Goal: Information Seeking & Learning: Compare options

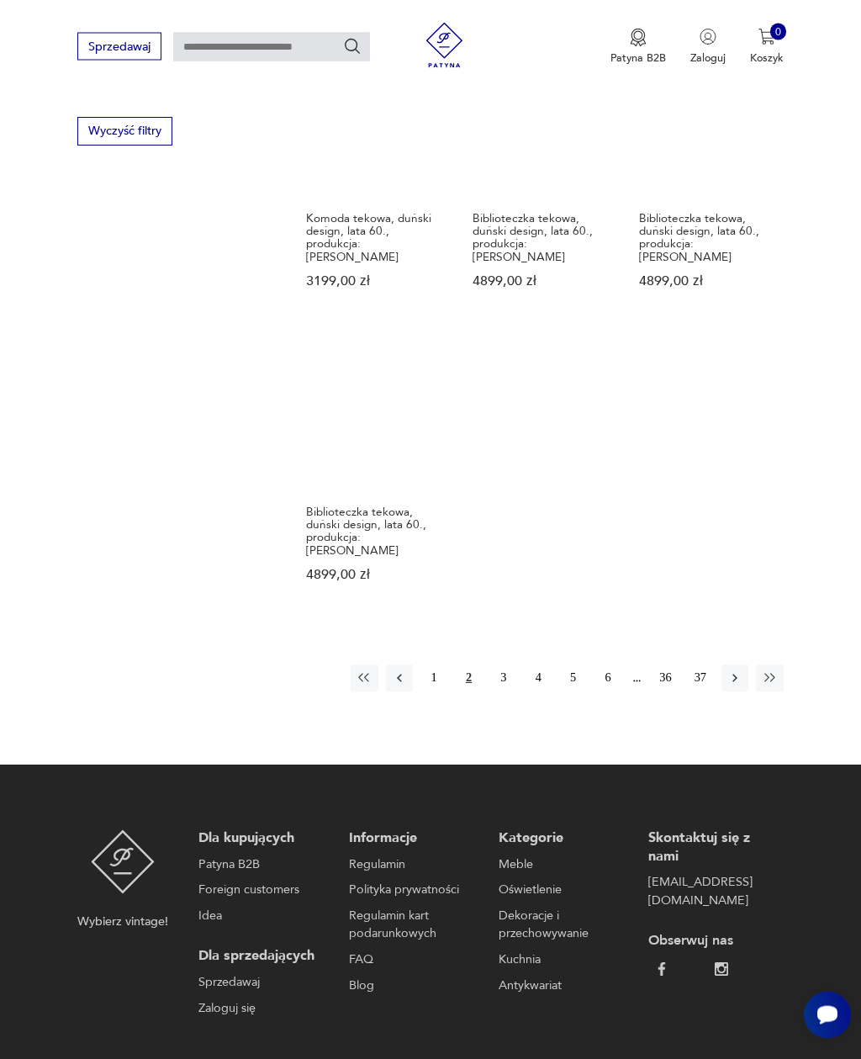
scroll to position [2003, 0]
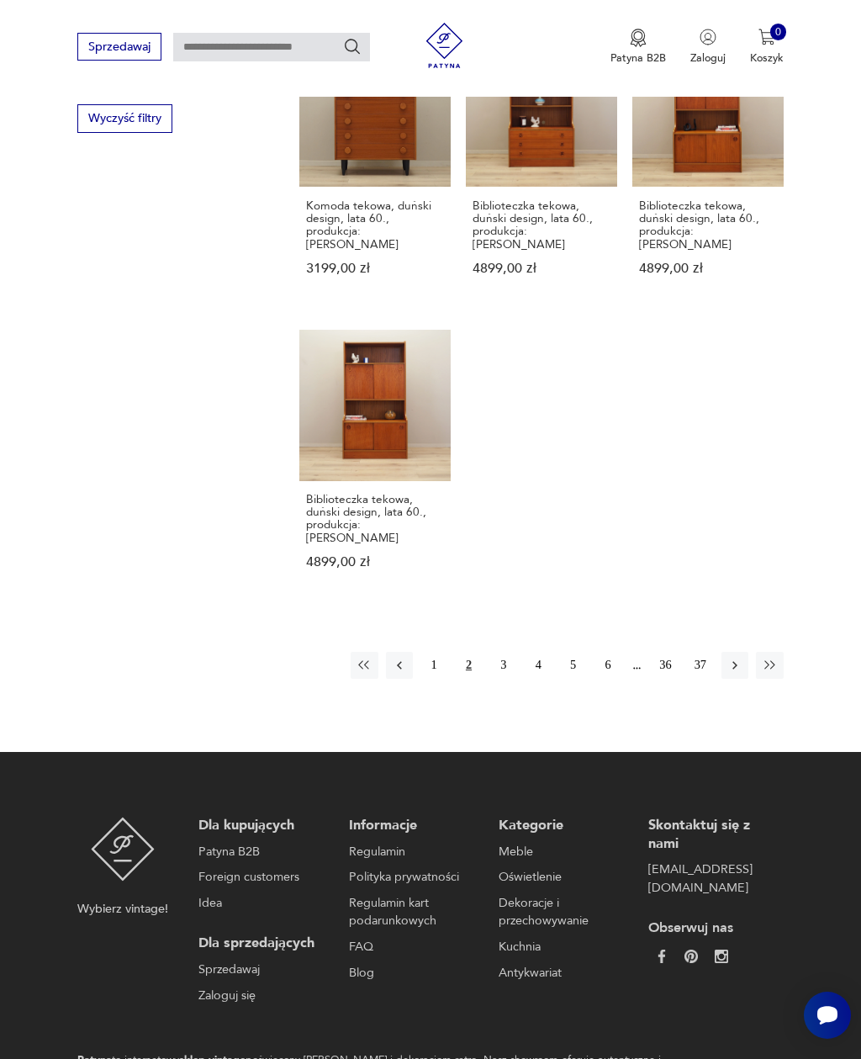
click at [441, 652] on button "1" at bounding box center [433, 665] width 27 height 27
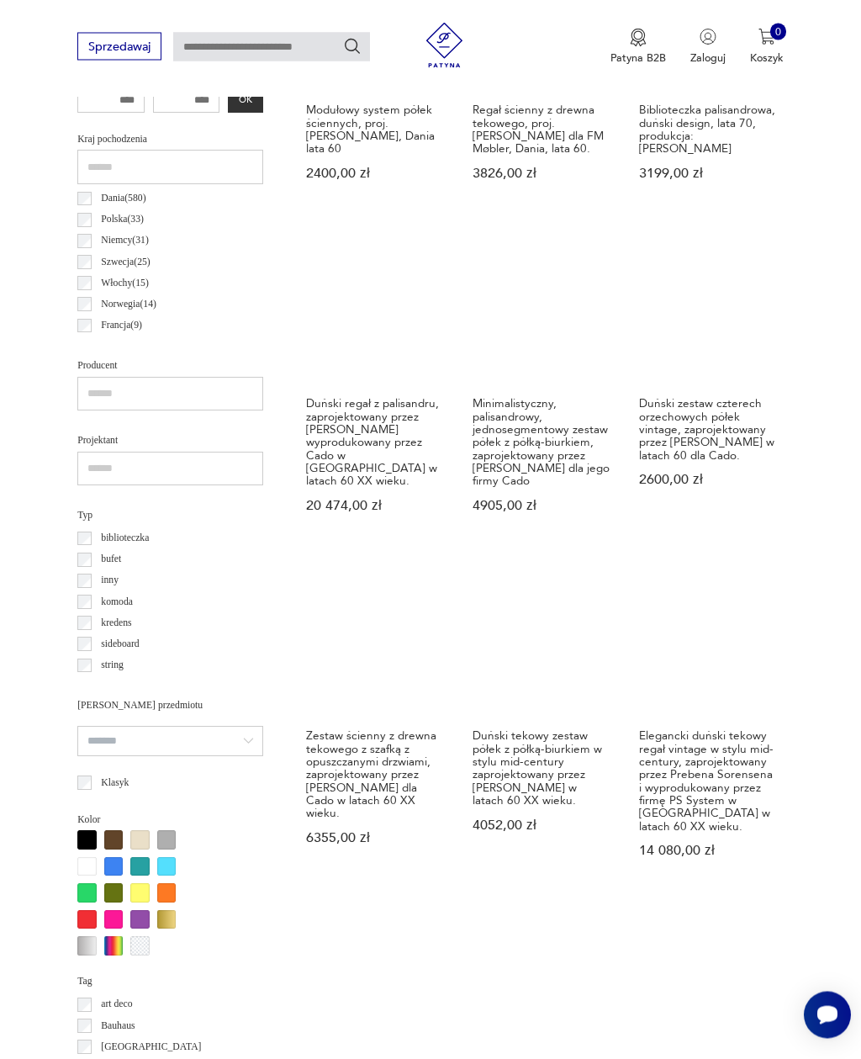
scroll to position [759, 0]
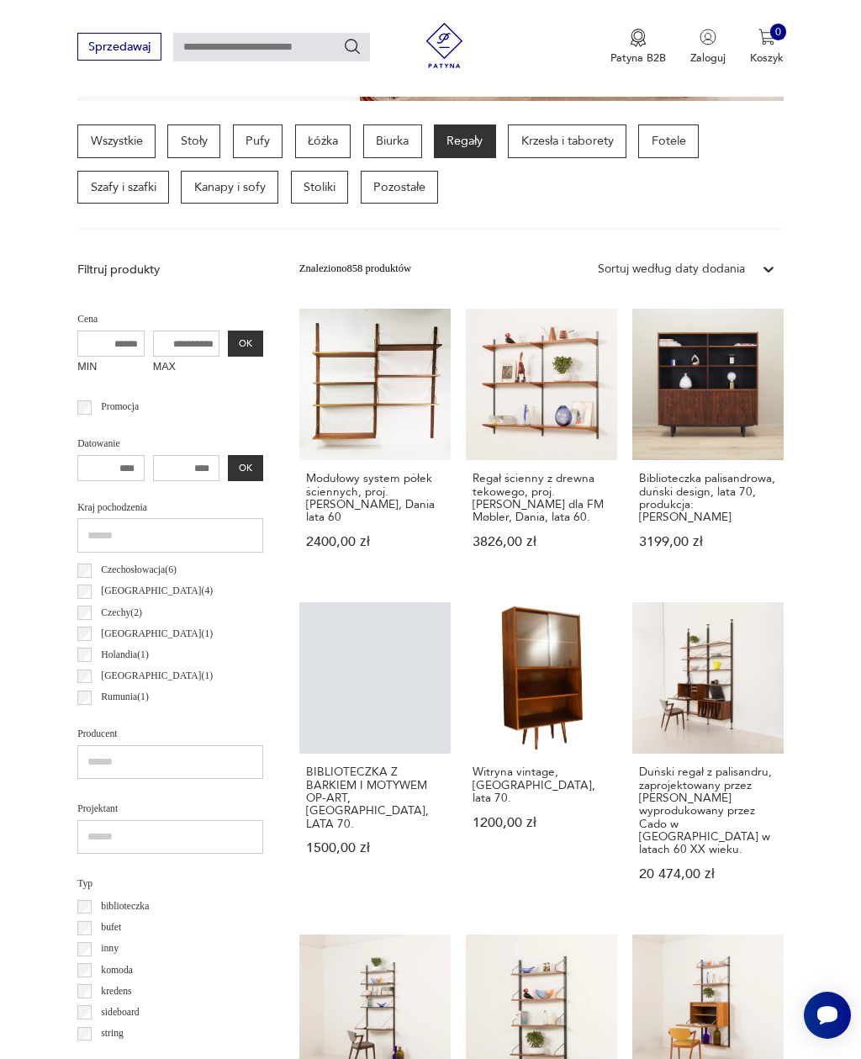
scroll to position [134, 0]
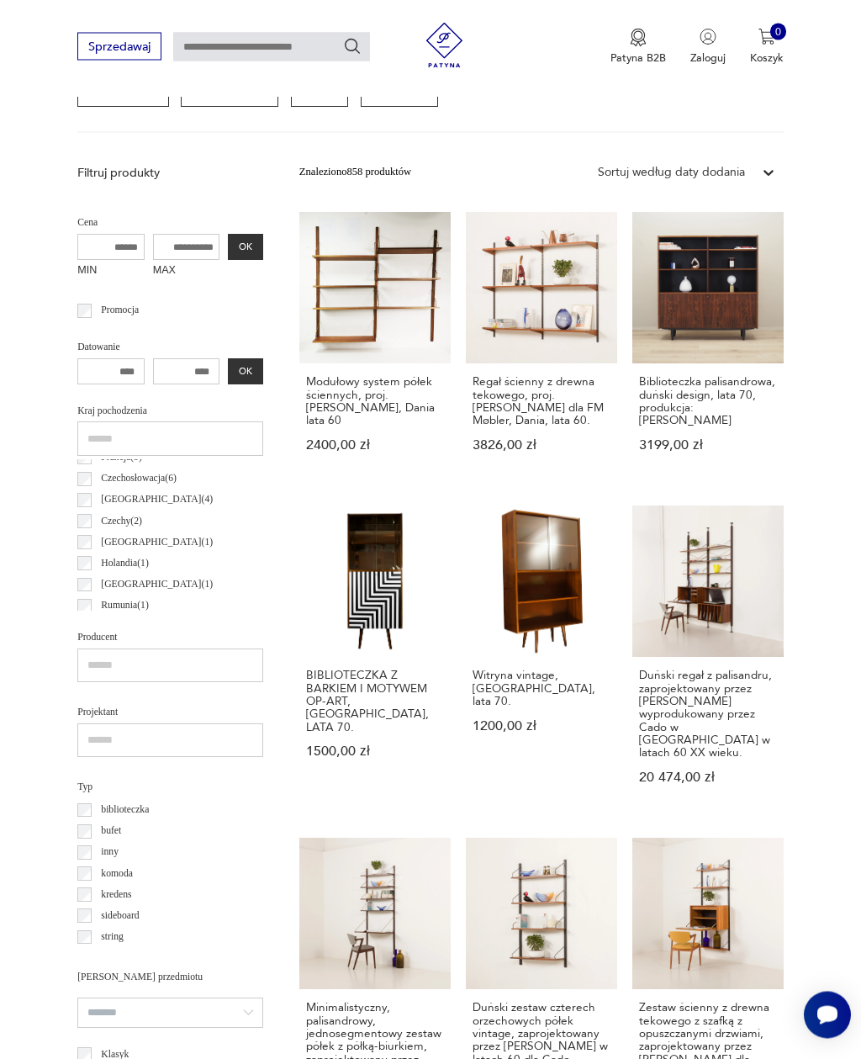
scroll to position [458, 0]
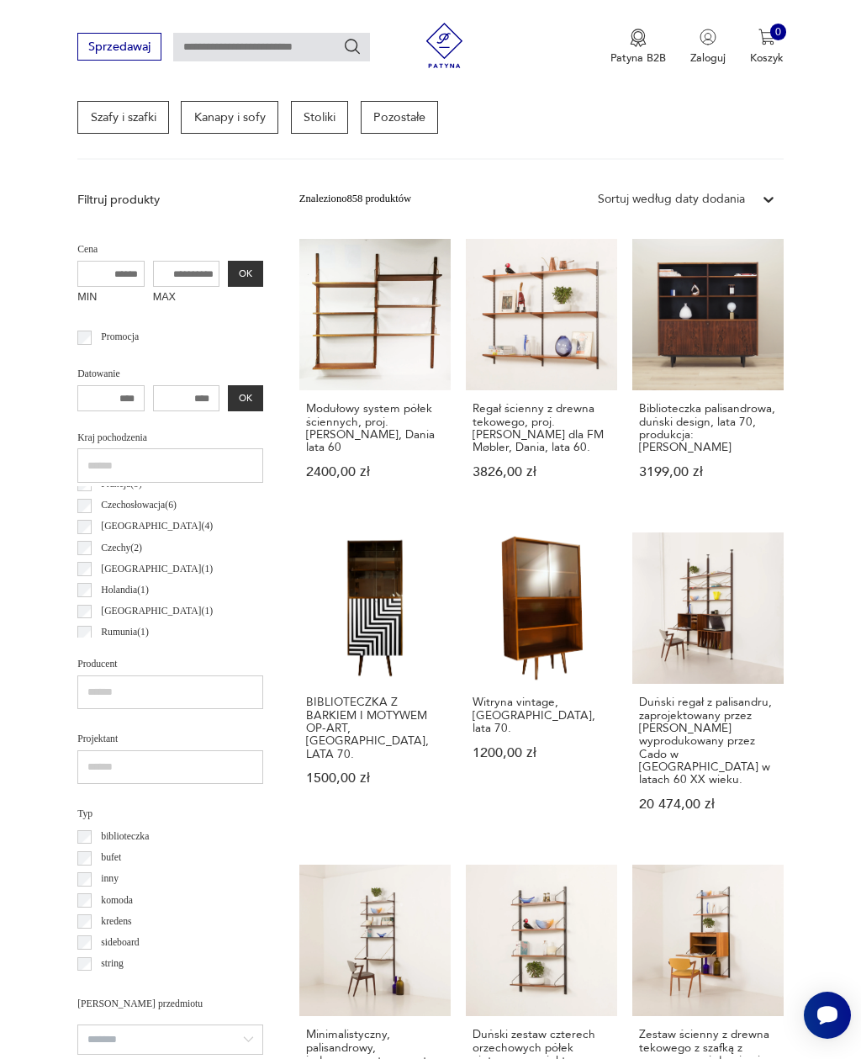
click at [153, 273] on input "MAX" at bounding box center [186, 274] width 67 height 27
type input "****"
click at [228, 275] on button "OK" at bounding box center [245, 274] width 34 height 27
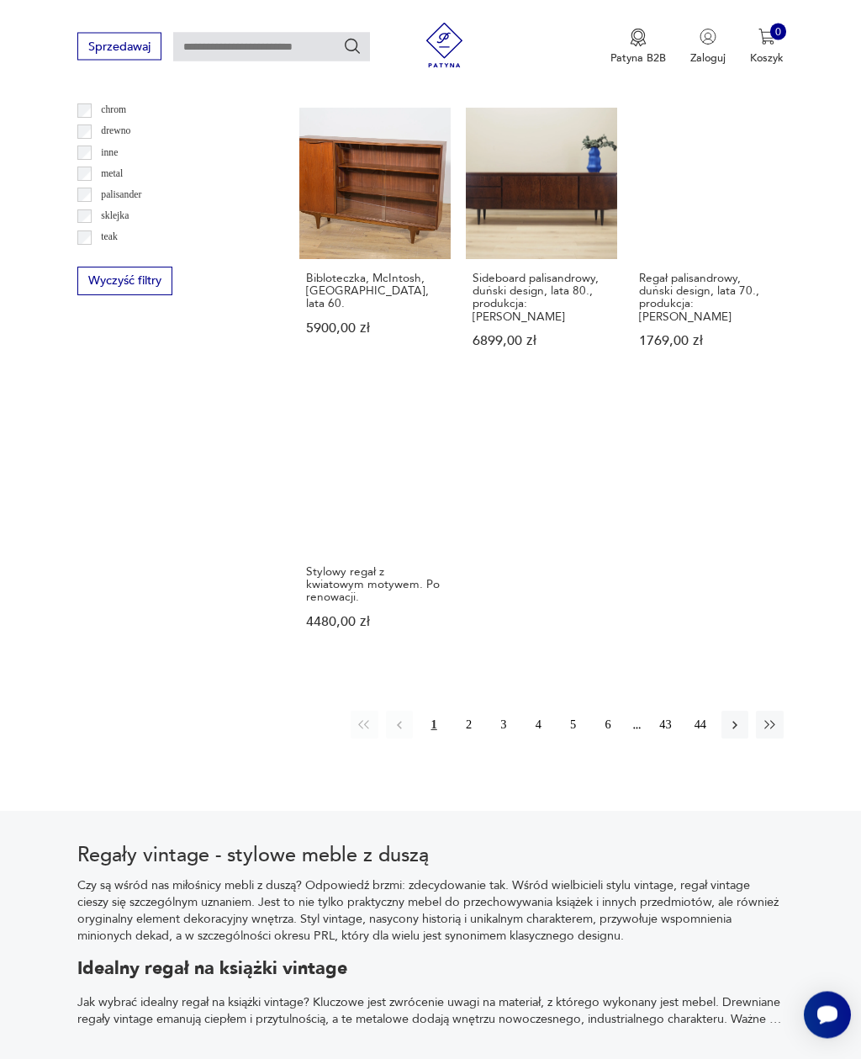
scroll to position [1841, 0]
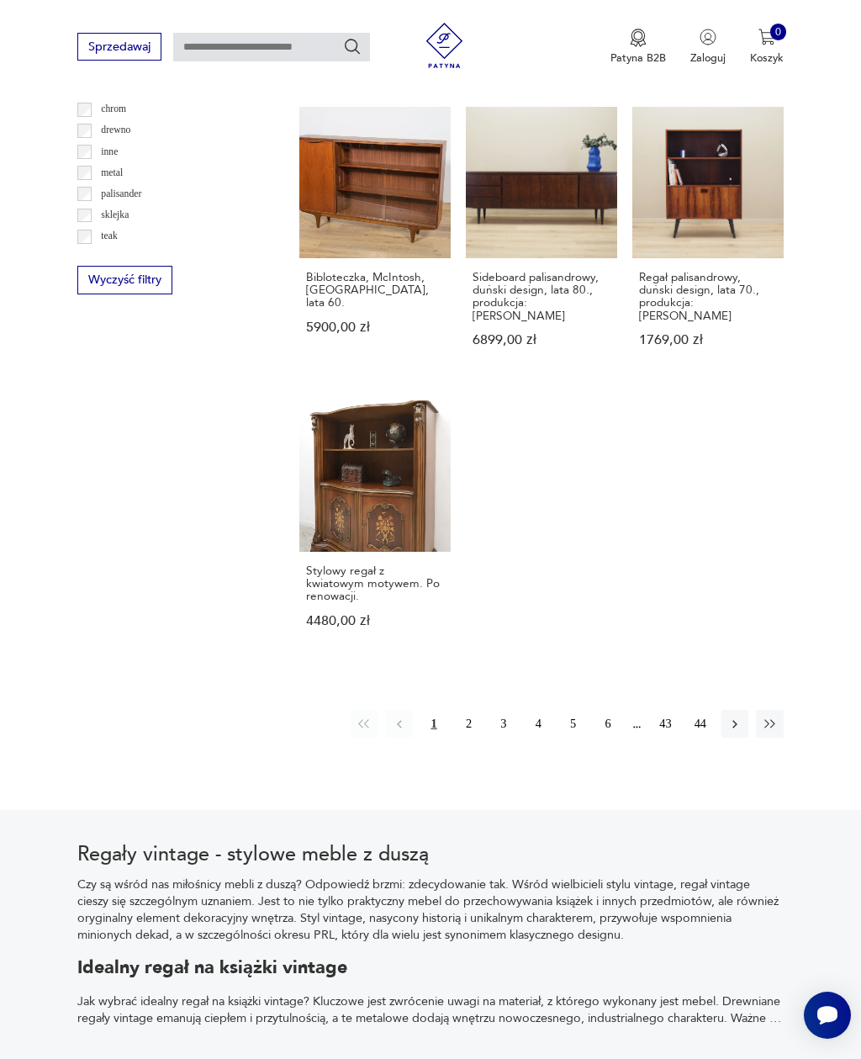
click at [733, 731] on icon "button" at bounding box center [734, 723] width 15 height 15
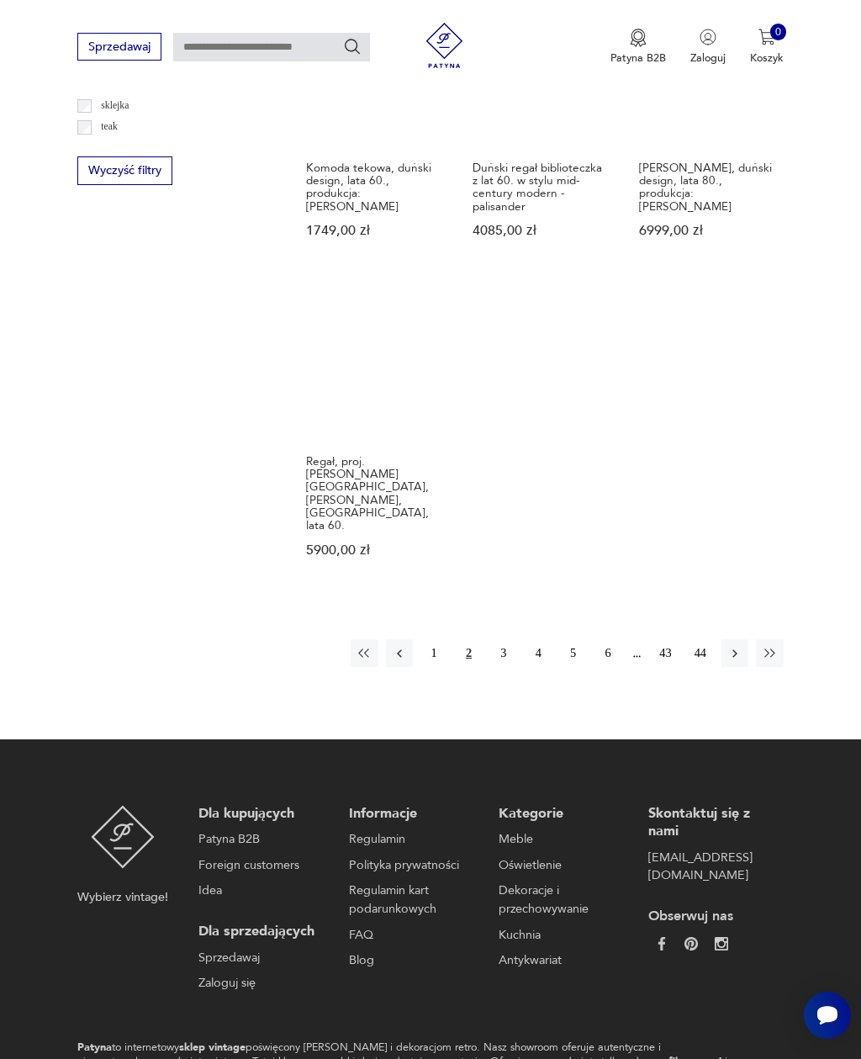
scroll to position [1968, 0]
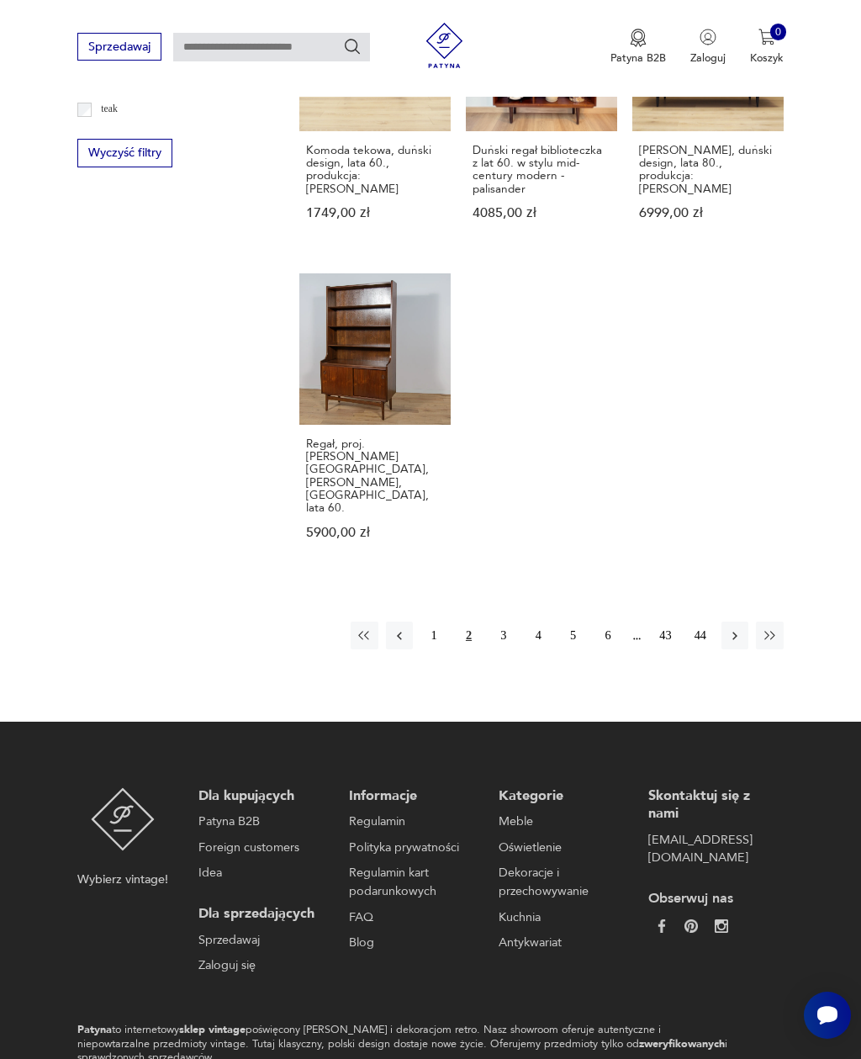
click at [735, 631] on icon "button" at bounding box center [734, 635] width 5 height 8
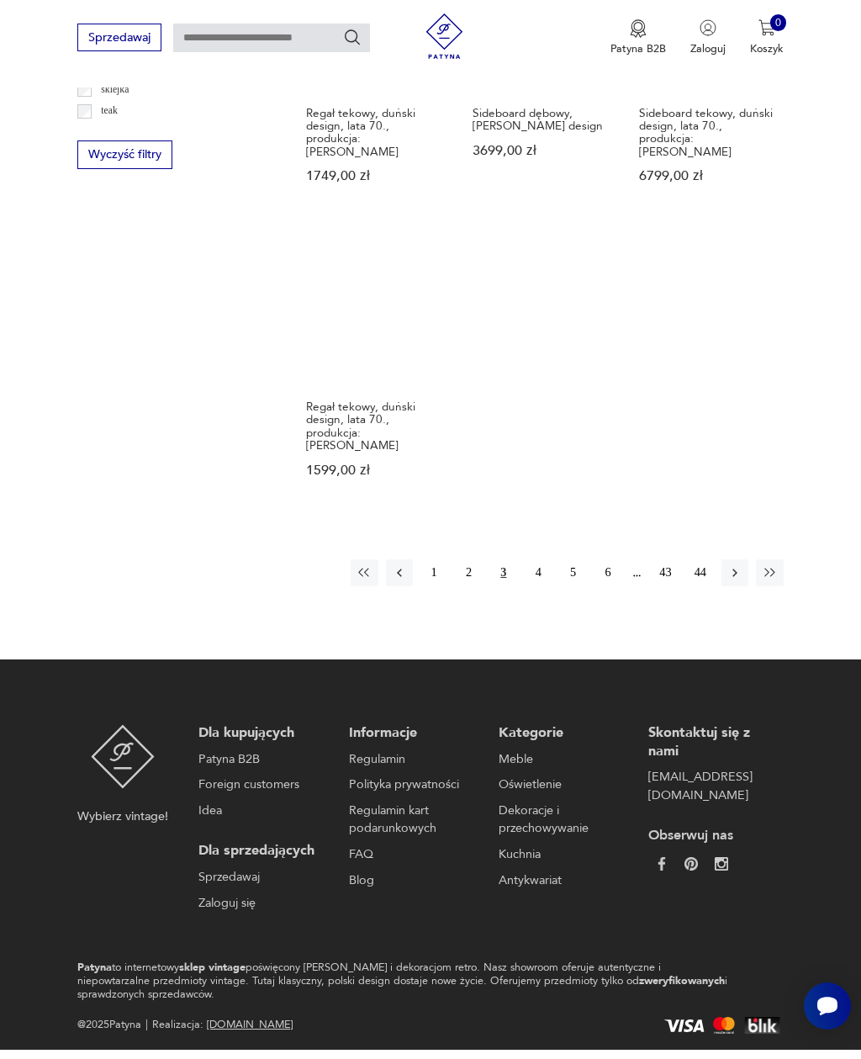
scroll to position [1956, 0]
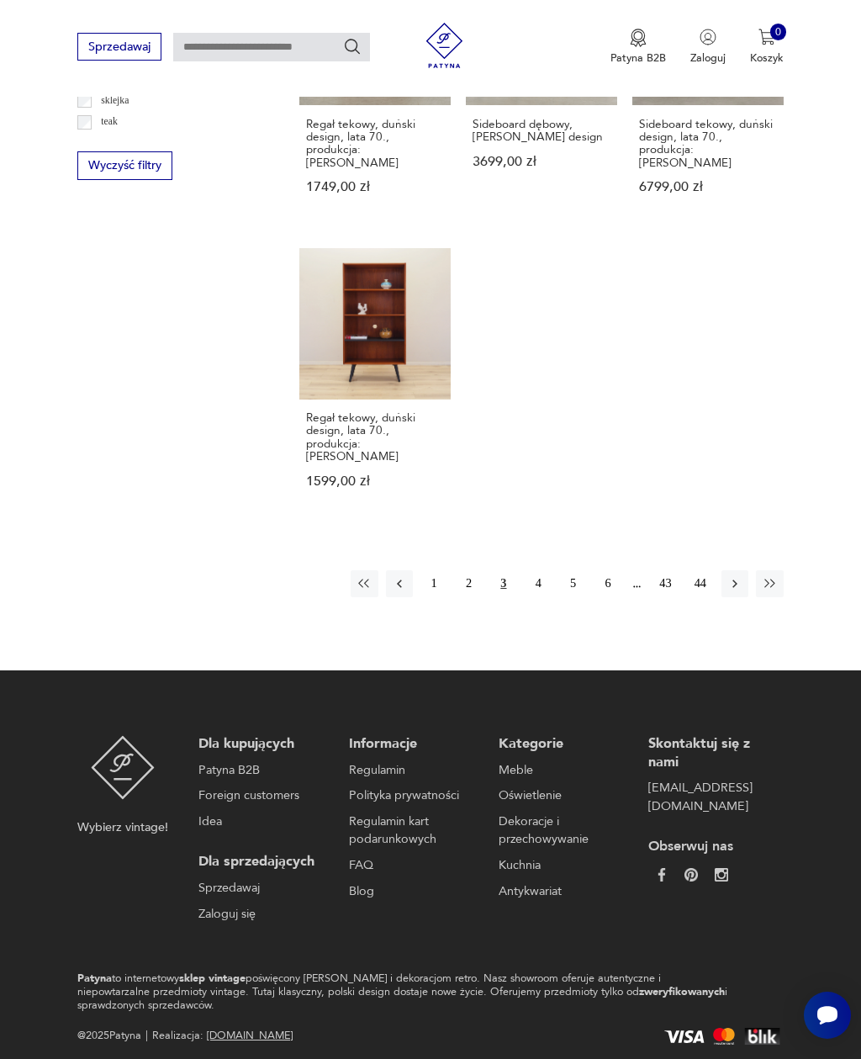
click at [729, 588] on icon "button" at bounding box center [734, 583] width 15 height 15
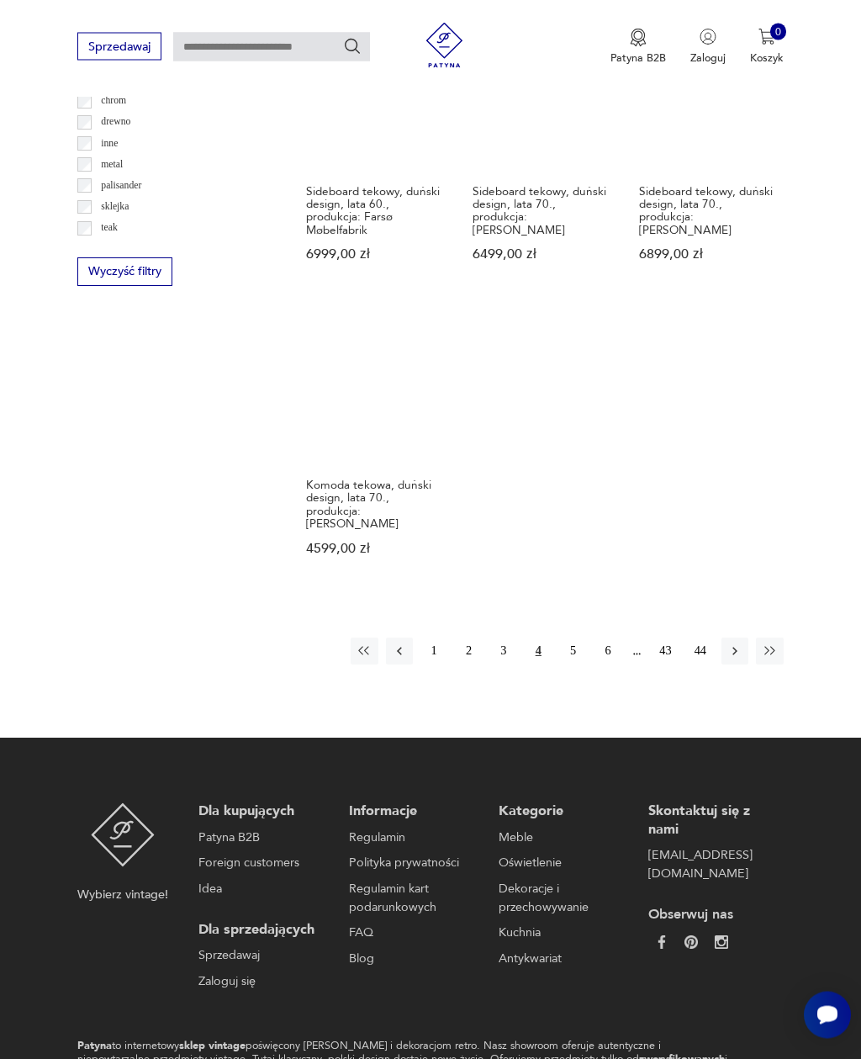
scroll to position [1868, 0]
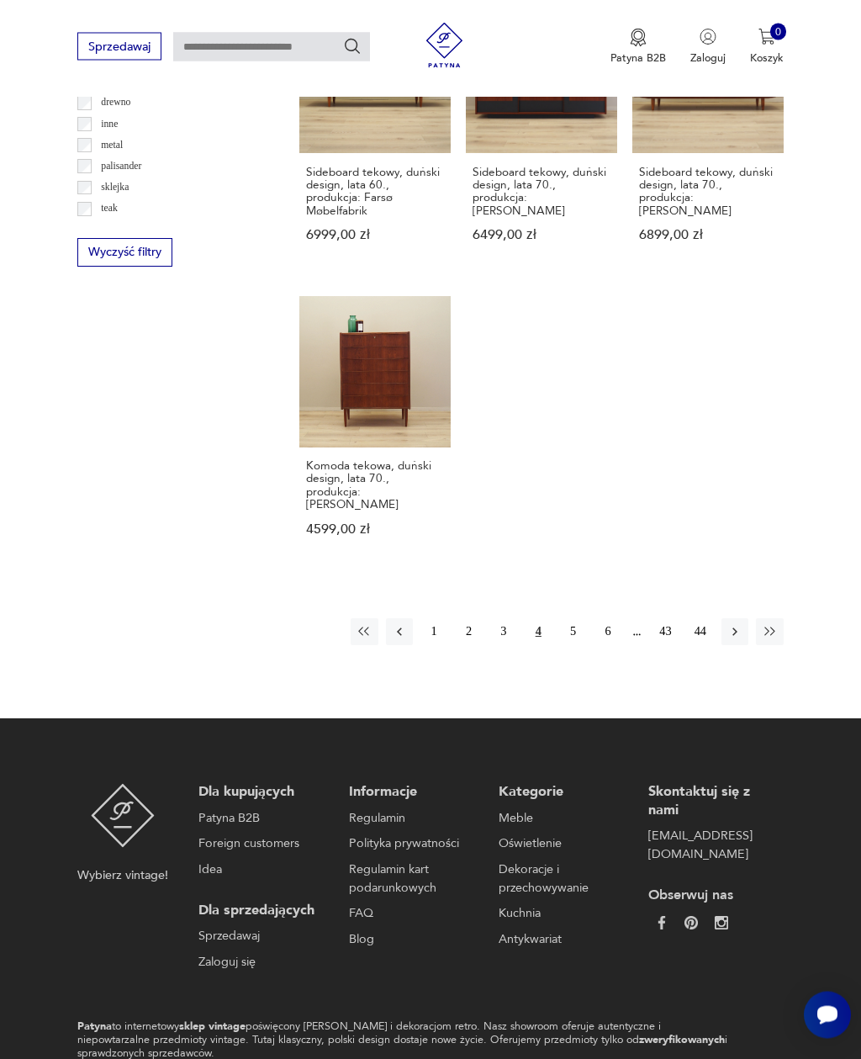
click at [740, 640] on icon "button" at bounding box center [734, 632] width 15 height 15
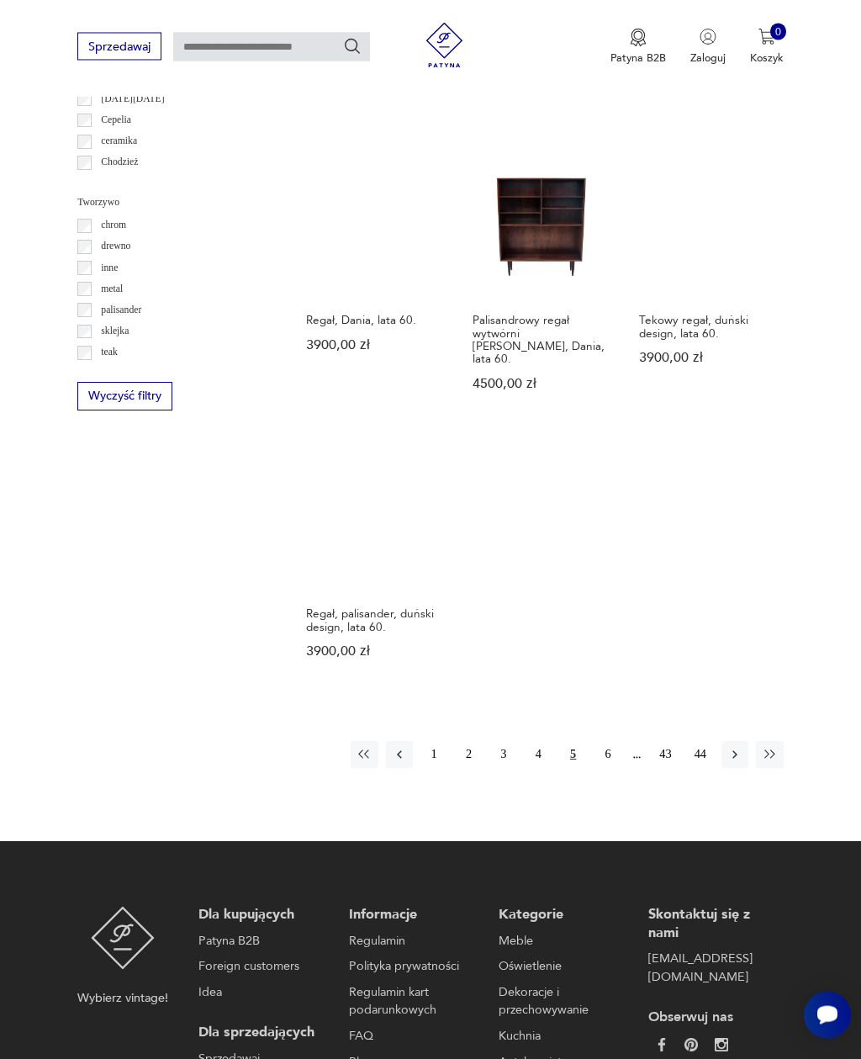
scroll to position [1743, 0]
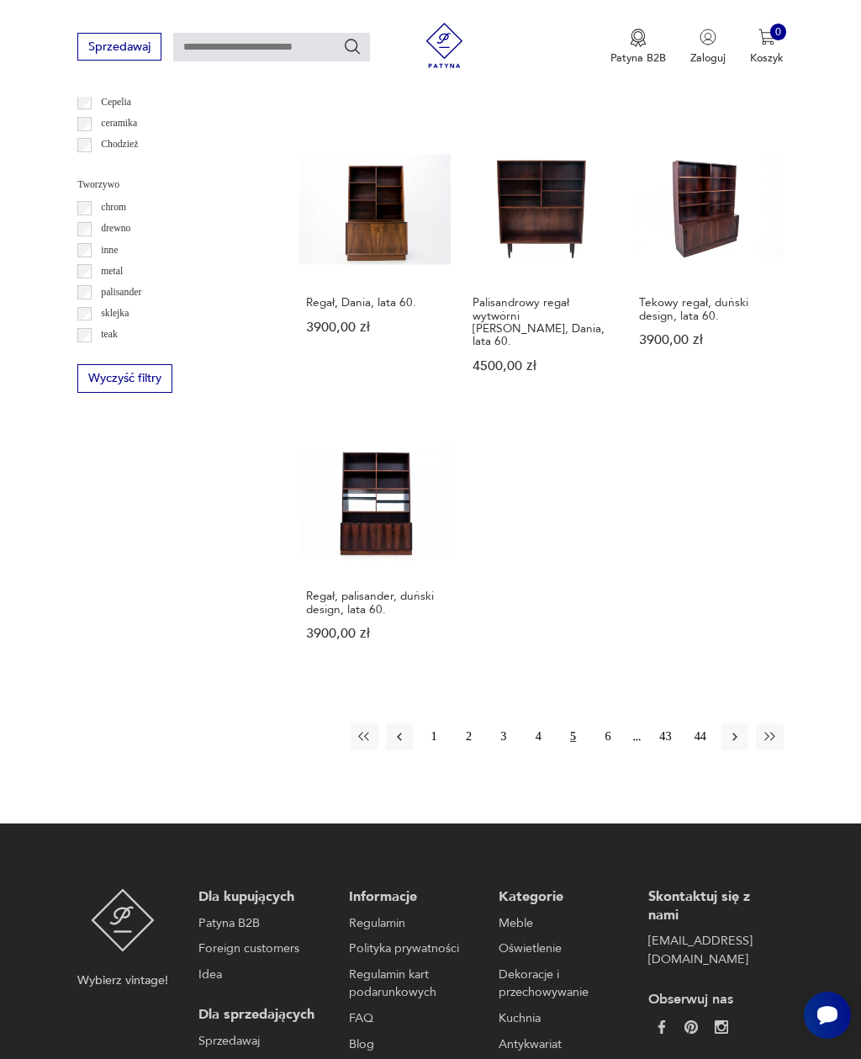
click at [737, 744] on icon "button" at bounding box center [734, 736] width 15 height 15
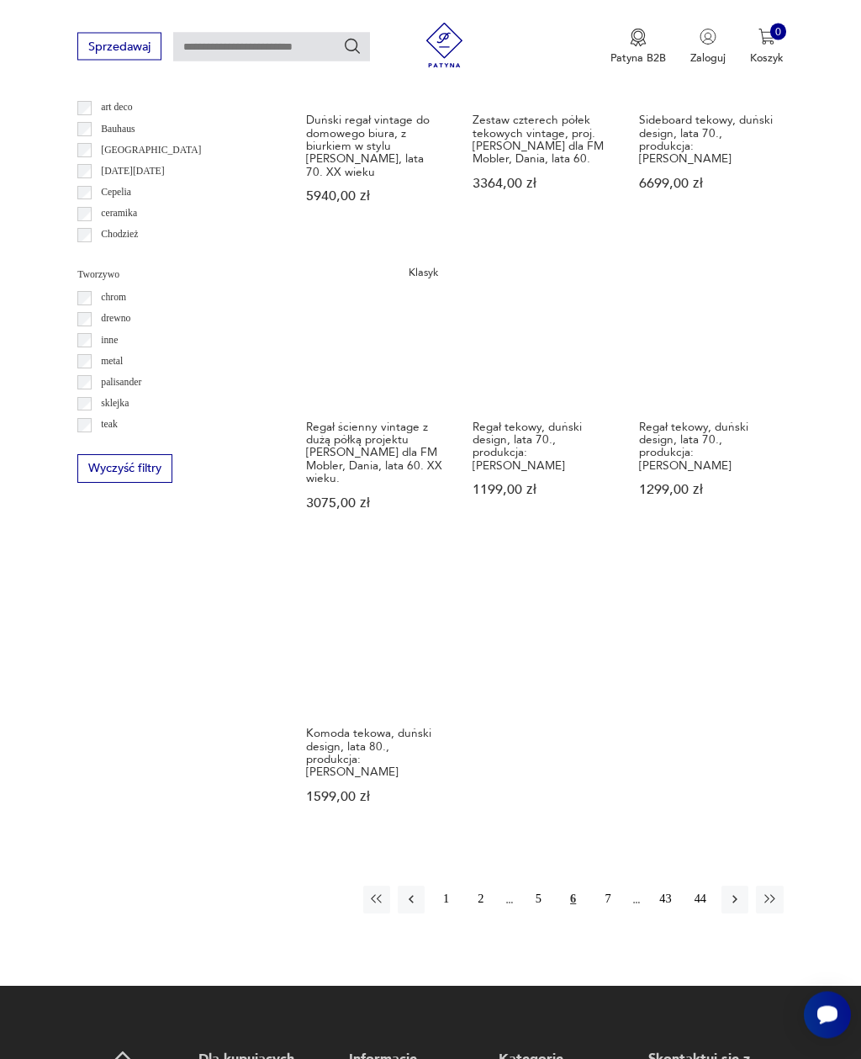
scroll to position [1740, 0]
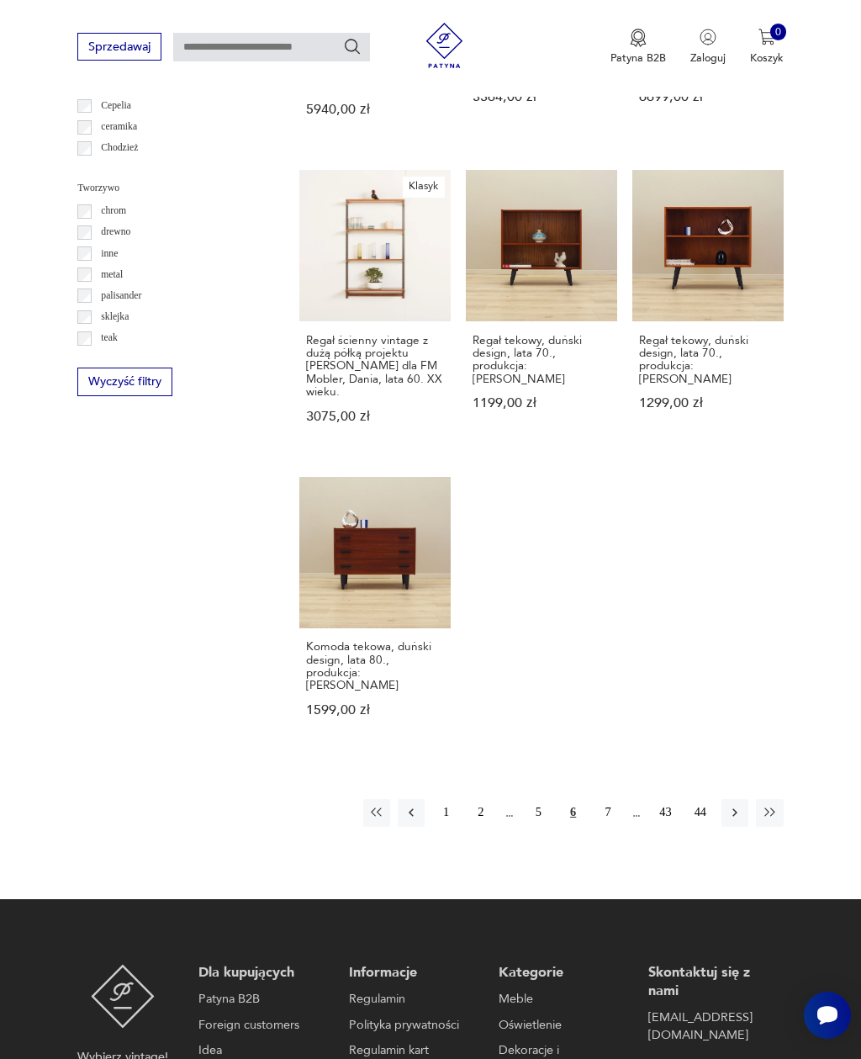
click at [737, 805] on icon "button" at bounding box center [734, 812] width 15 height 15
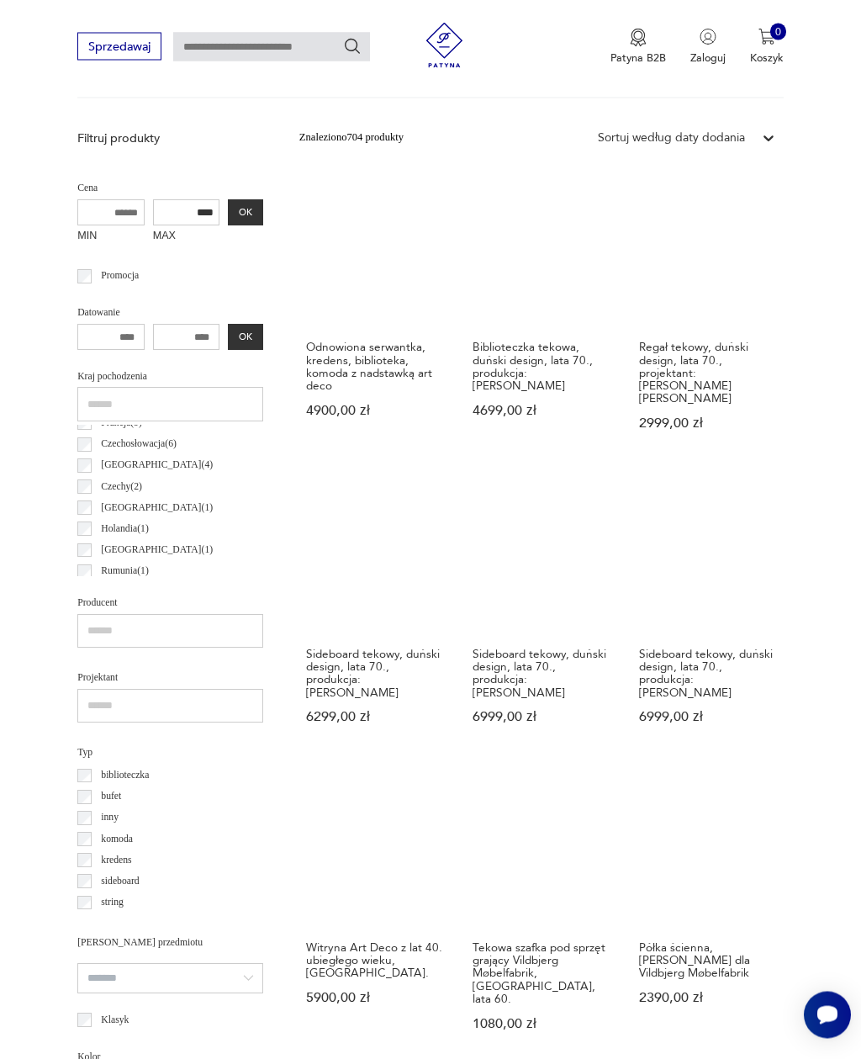
scroll to position [388, 0]
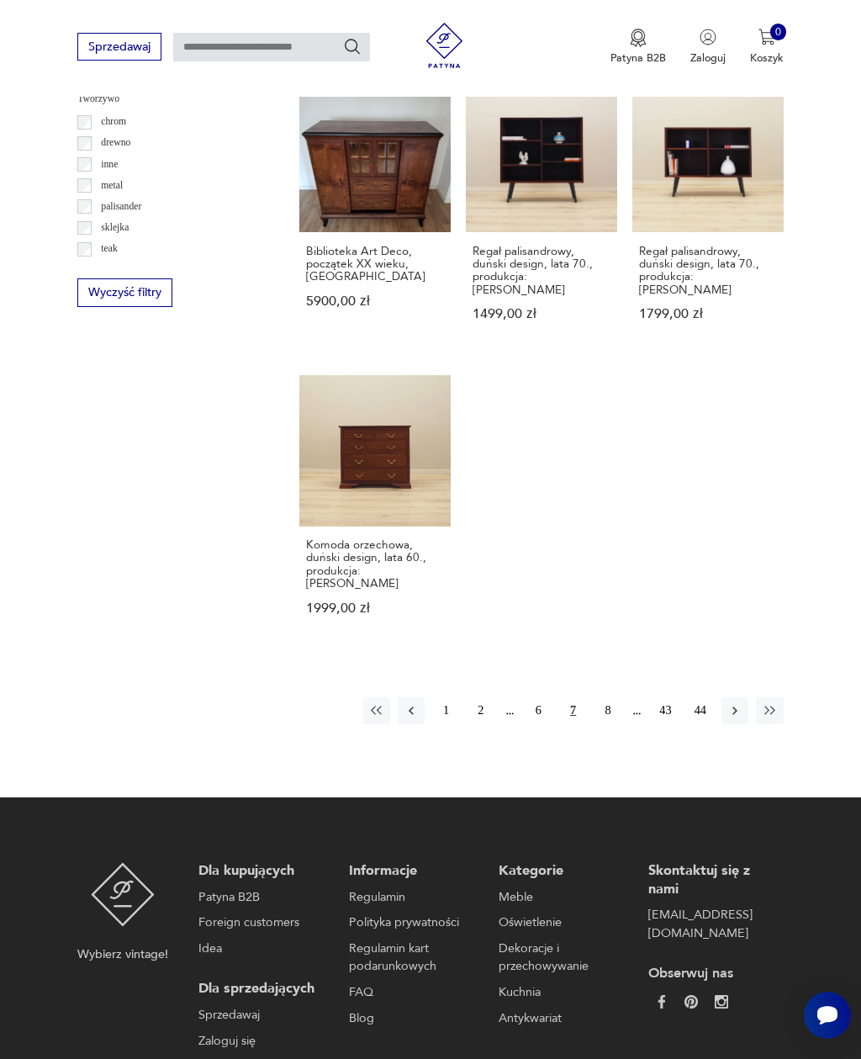
click at [733, 715] on button "button" at bounding box center [734, 710] width 27 height 27
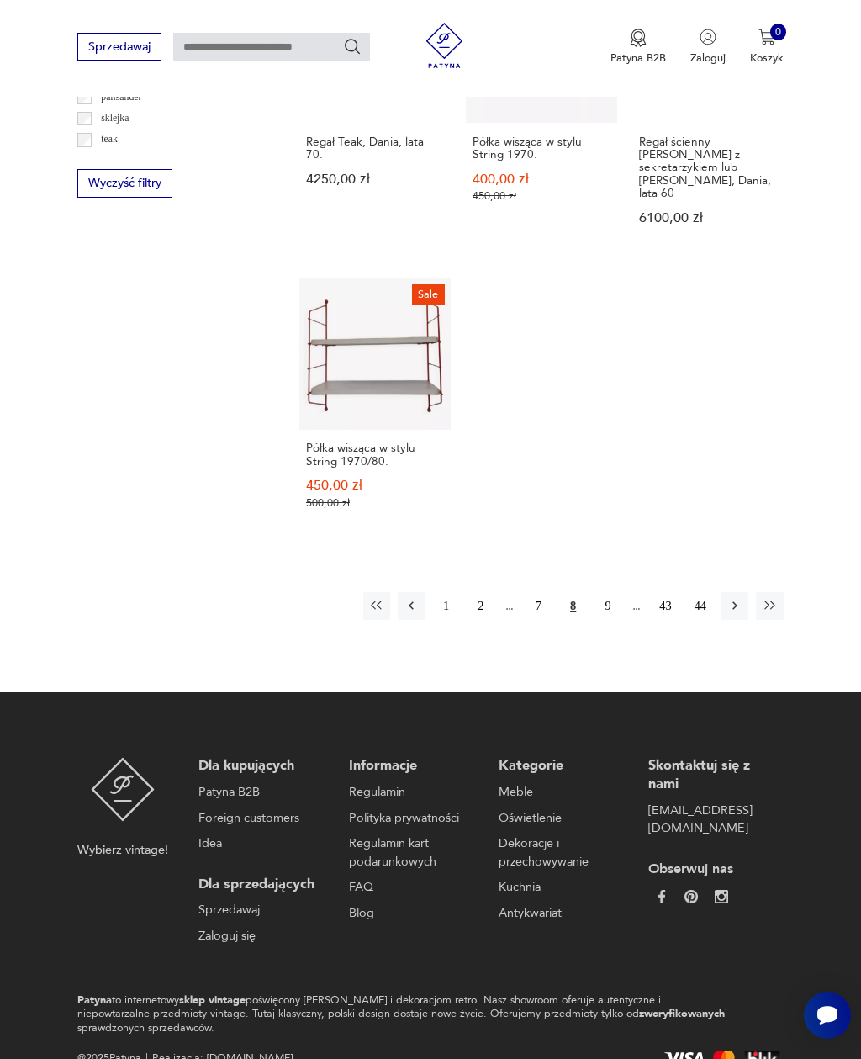
scroll to position [1940, 0]
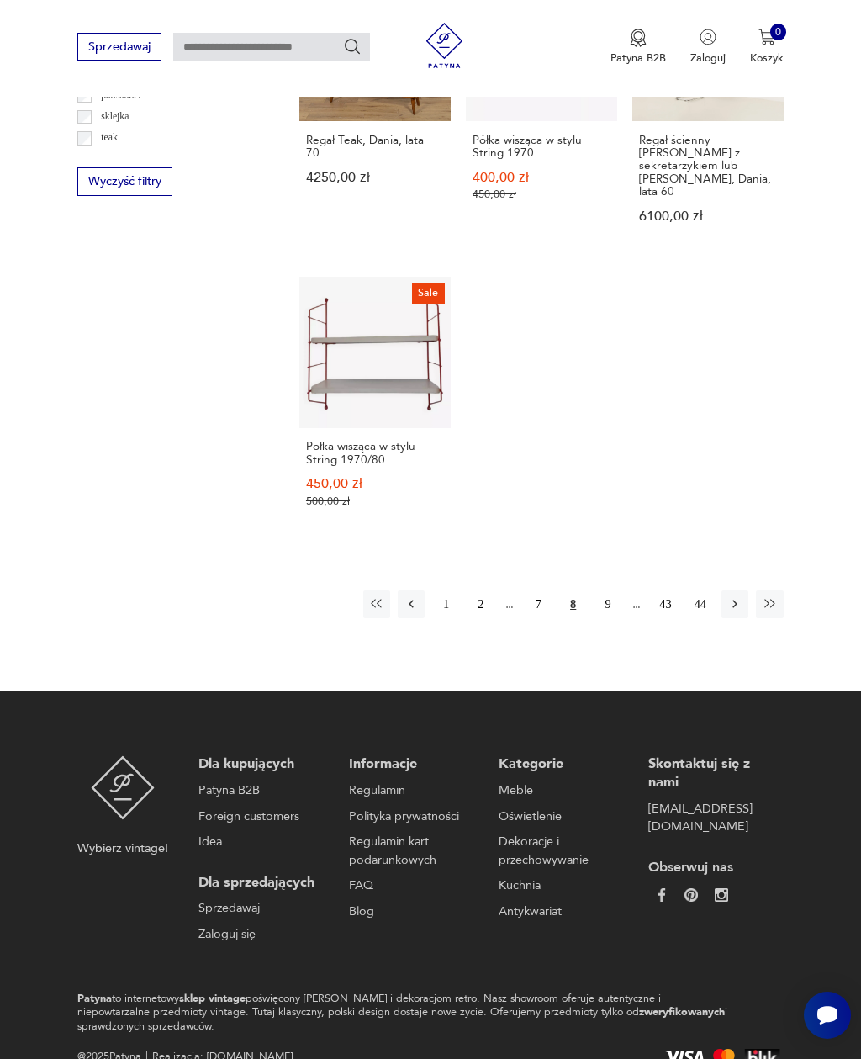
click at [736, 600] on icon "button" at bounding box center [734, 604] width 5 height 8
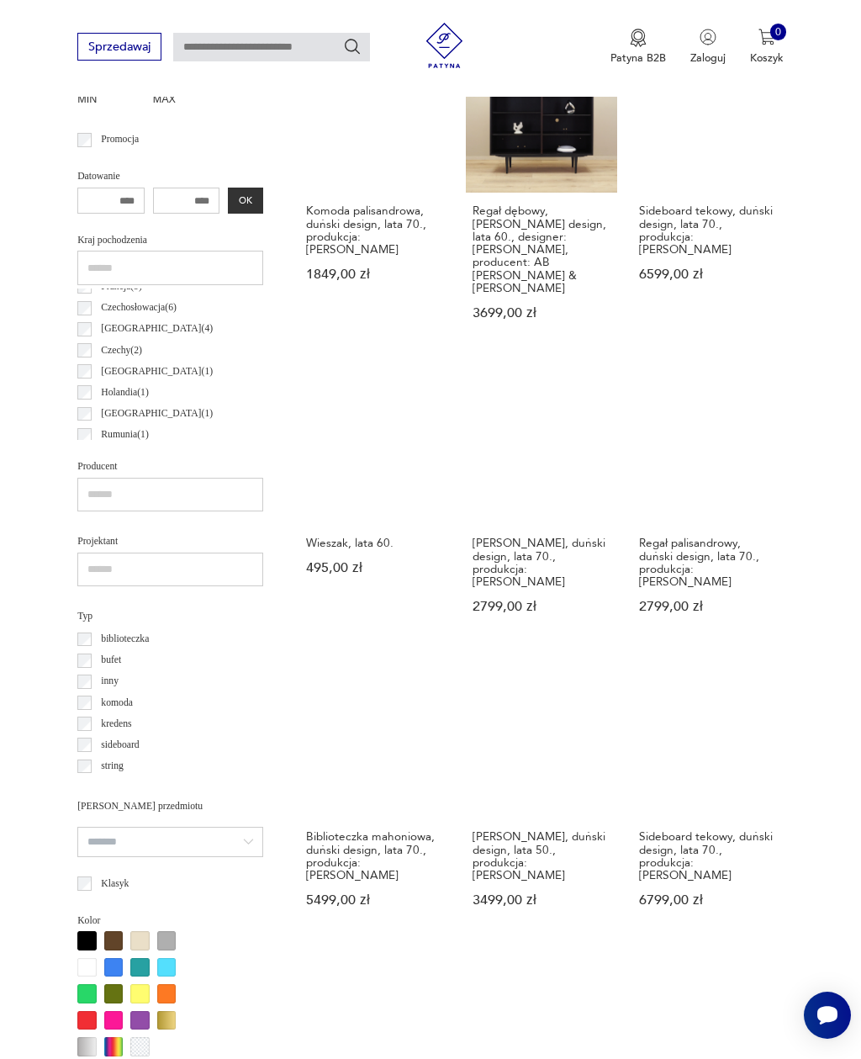
scroll to position [388, 0]
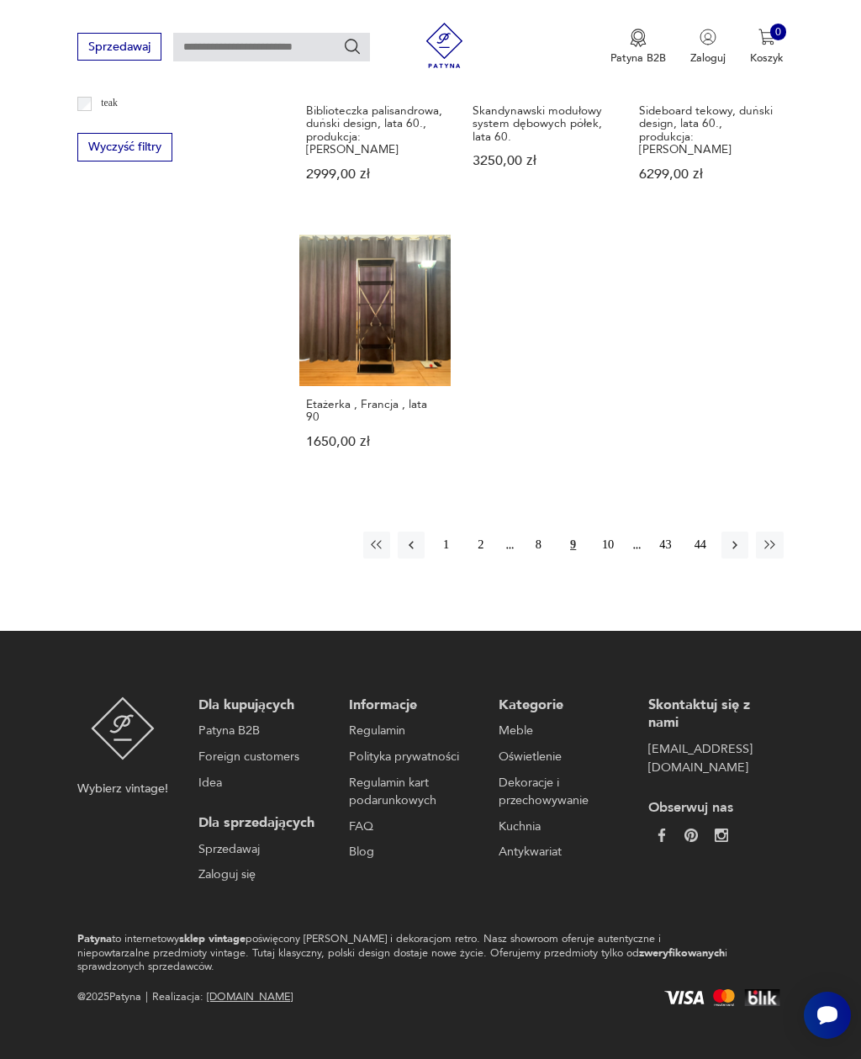
click at [735, 552] on icon "button" at bounding box center [734, 544] width 15 height 15
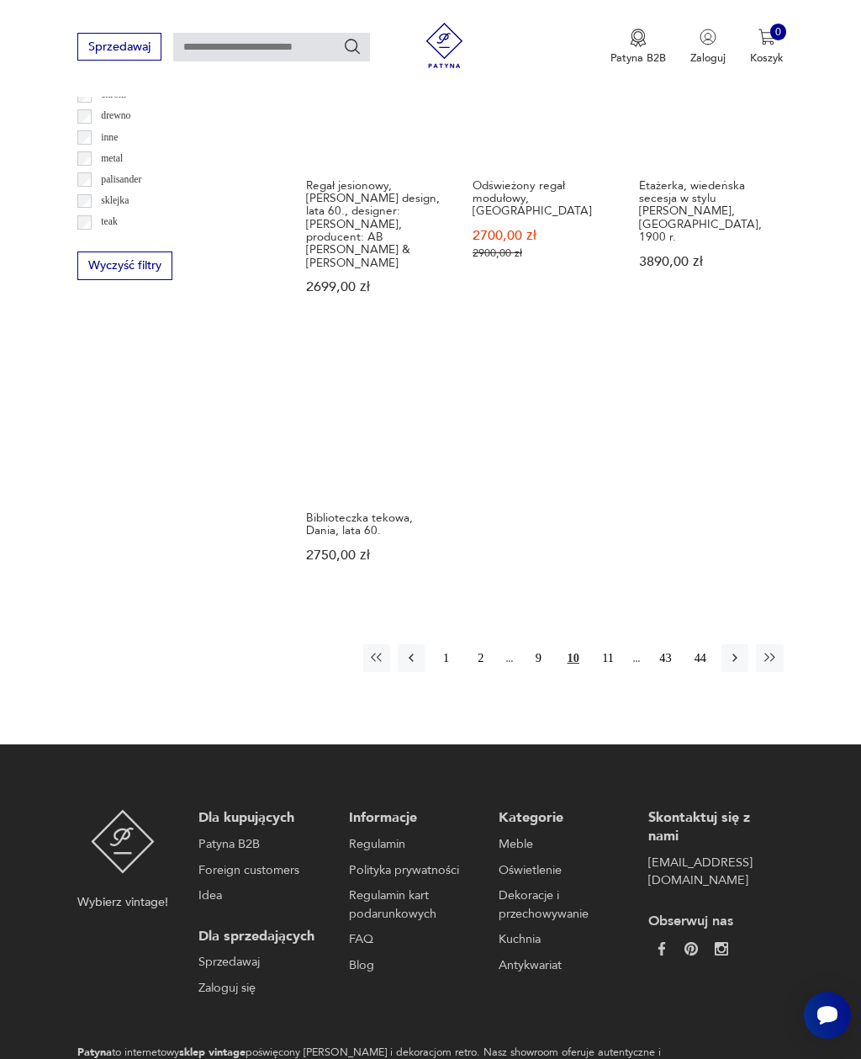
scroll to position [1936, 0]
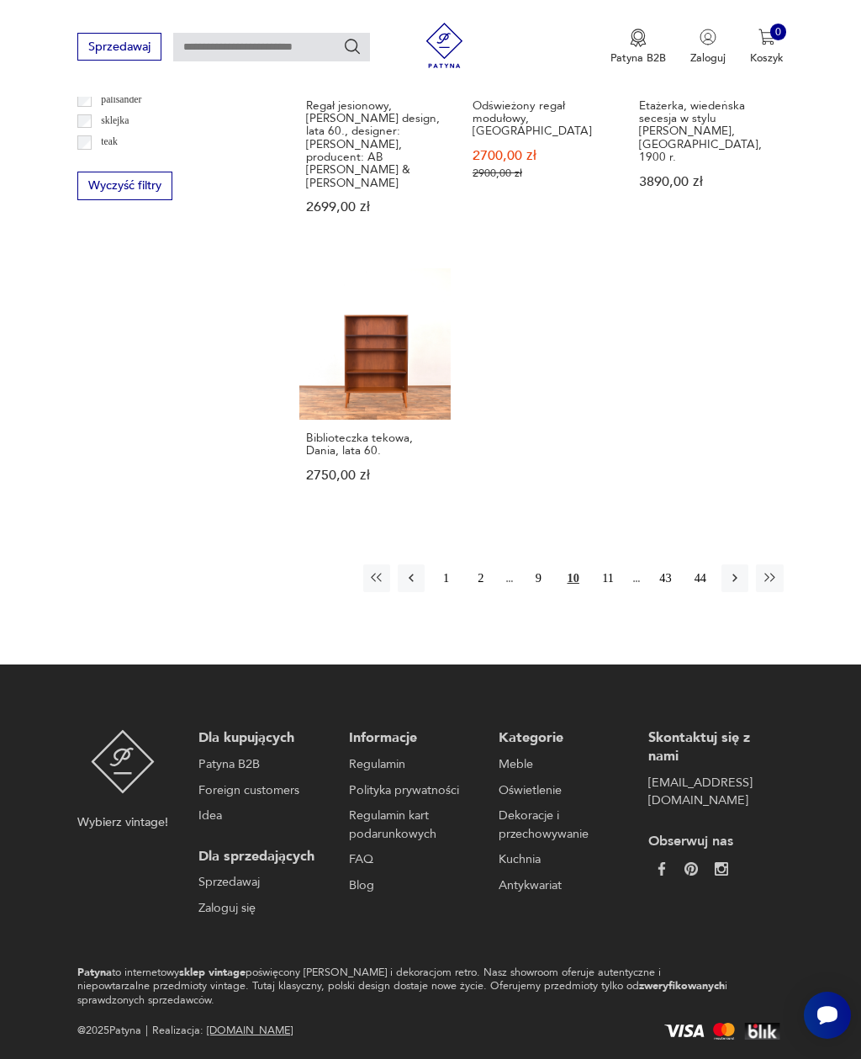
click at [733, 583] on icon "button" at bounding box center [734, 578] width 5 height 8
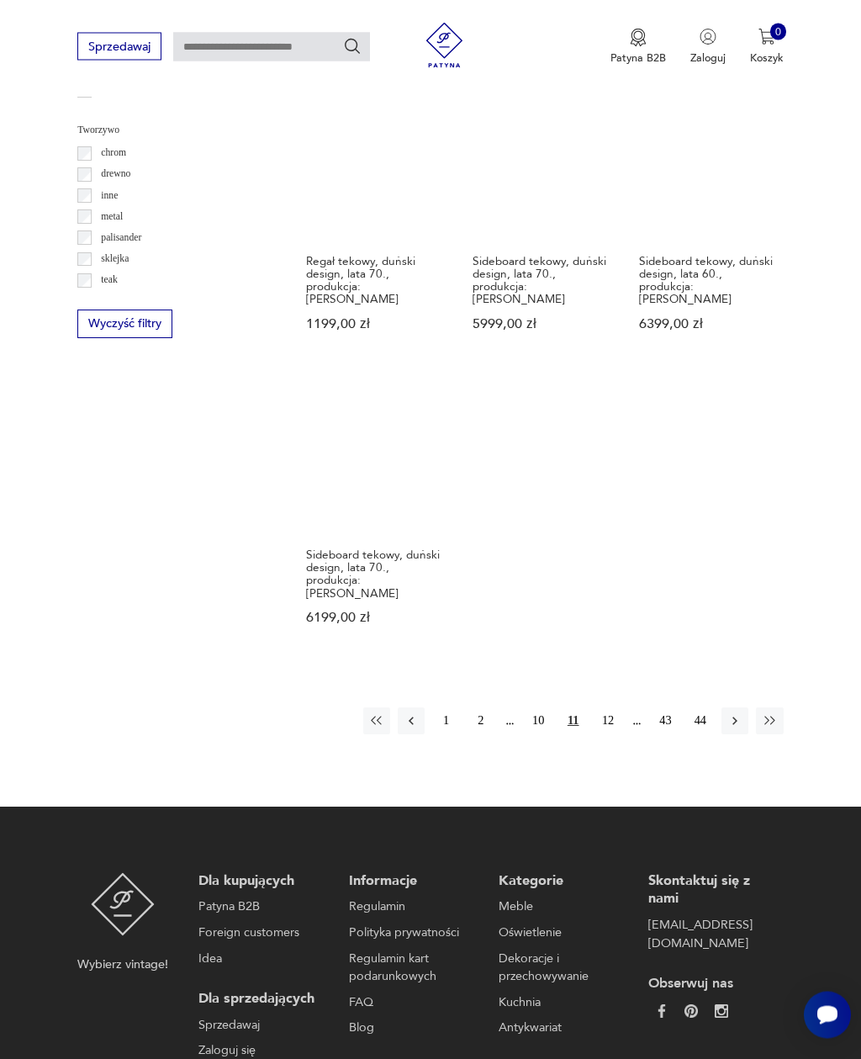
scroll to position [1798, 0]
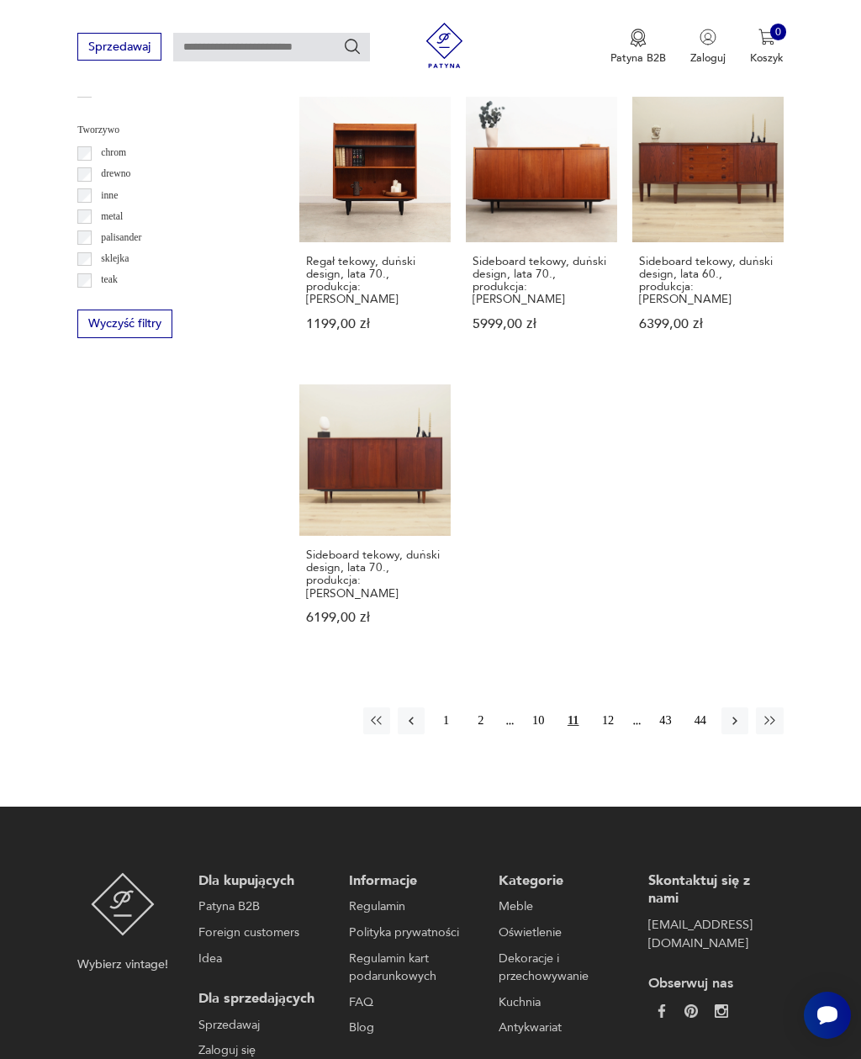
click at [734, 726] on div "1 2 10 11 12 43 44" at bounding box center [573, 720] width 420 height 27
click at [737, 728] on icon "button" at bounding box center [734, 720] width 15 height 15
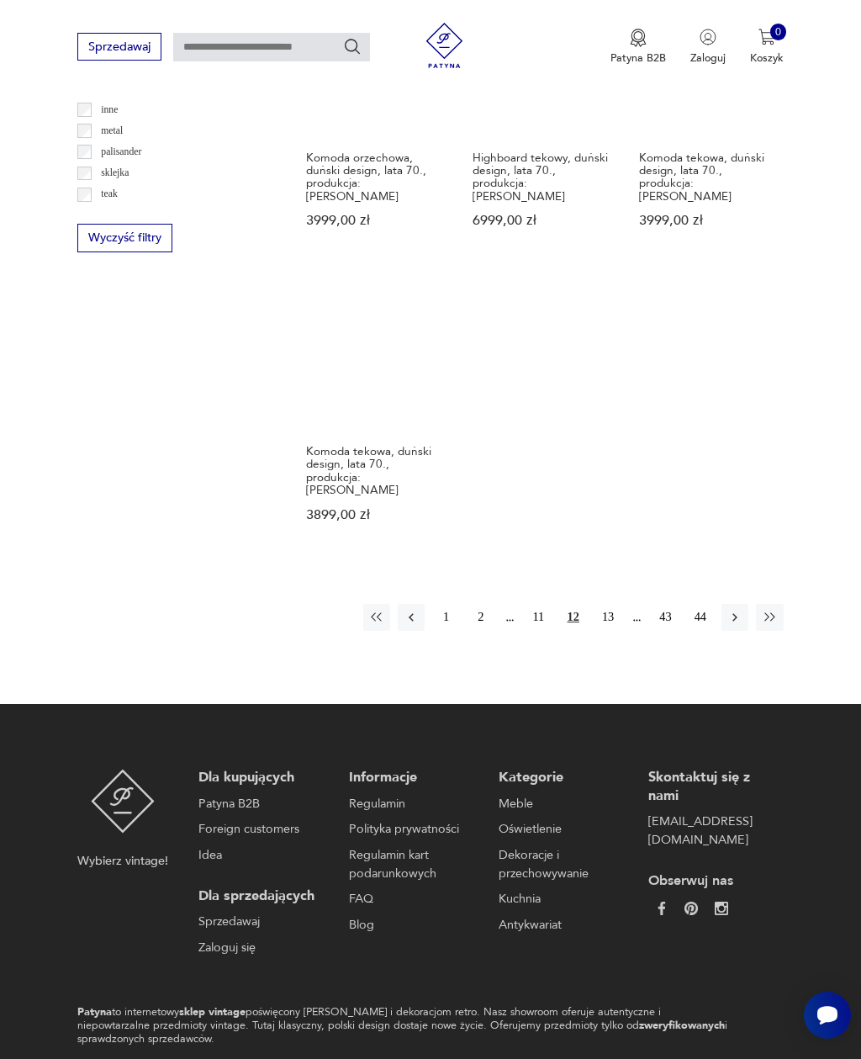
scroll to position [1918, 0]
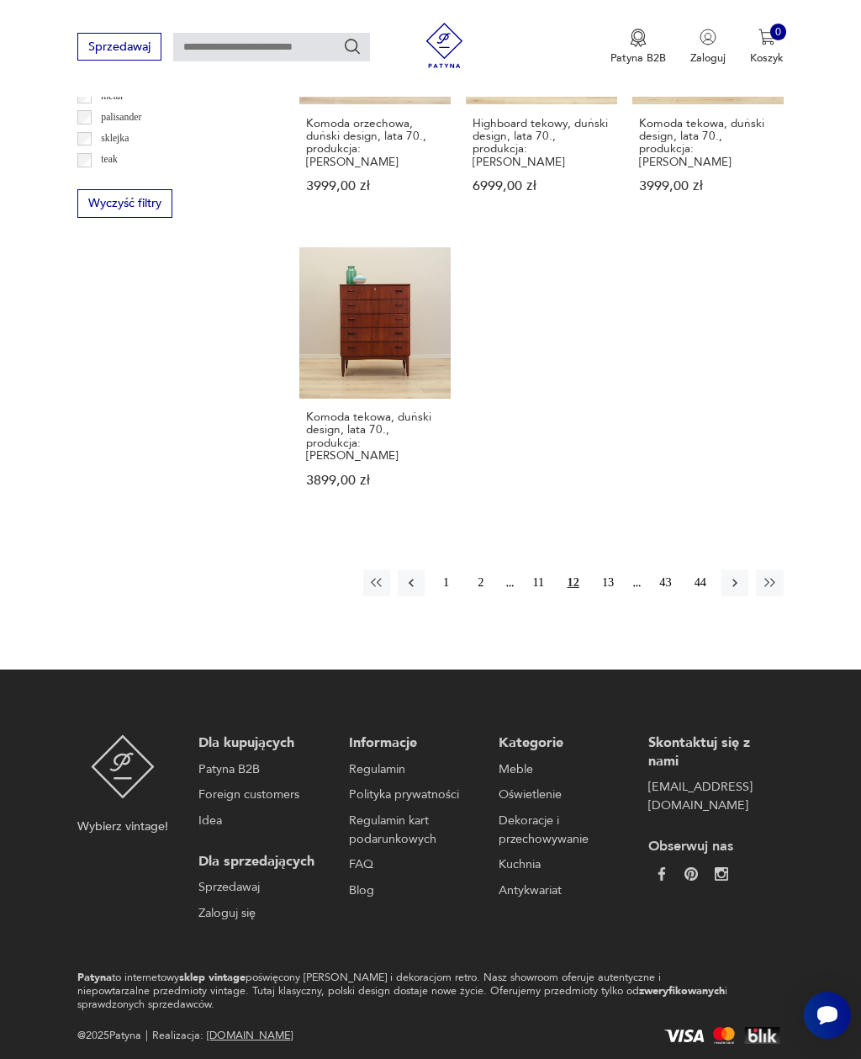
click at [733, 589] on icon "button" at bounding box center [734, 582] width 15 height 15
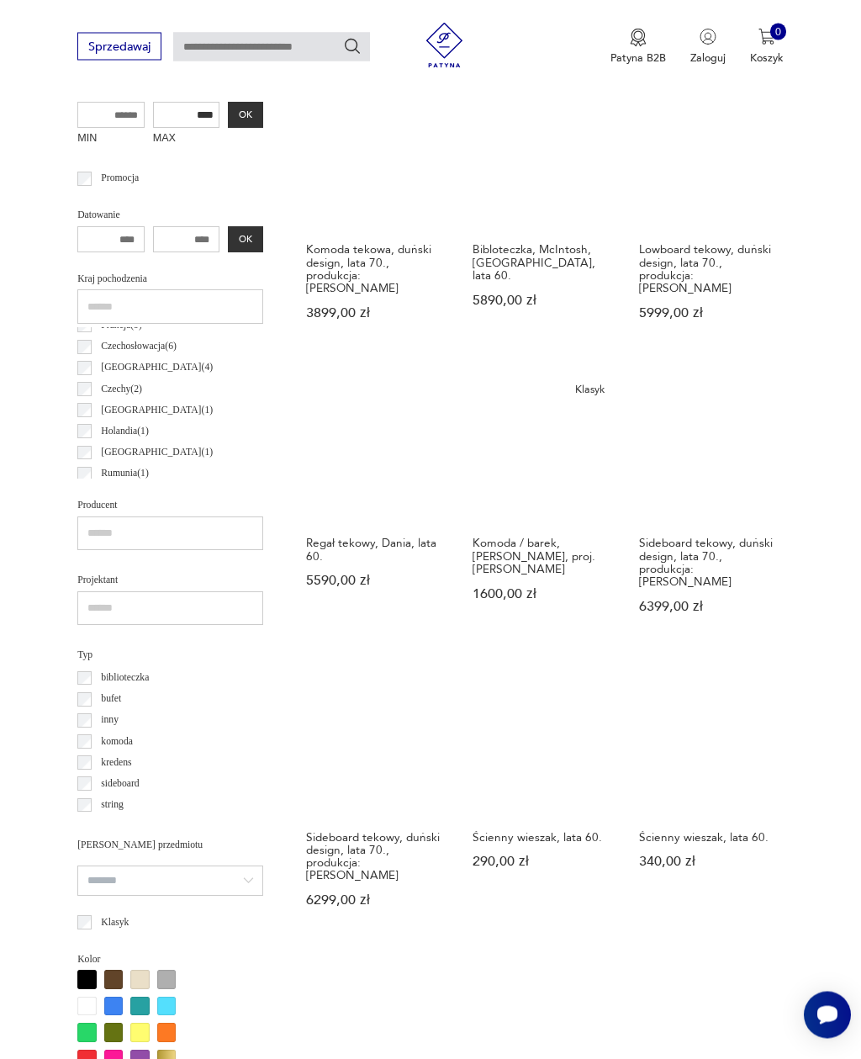
scroll to position [873, 0]
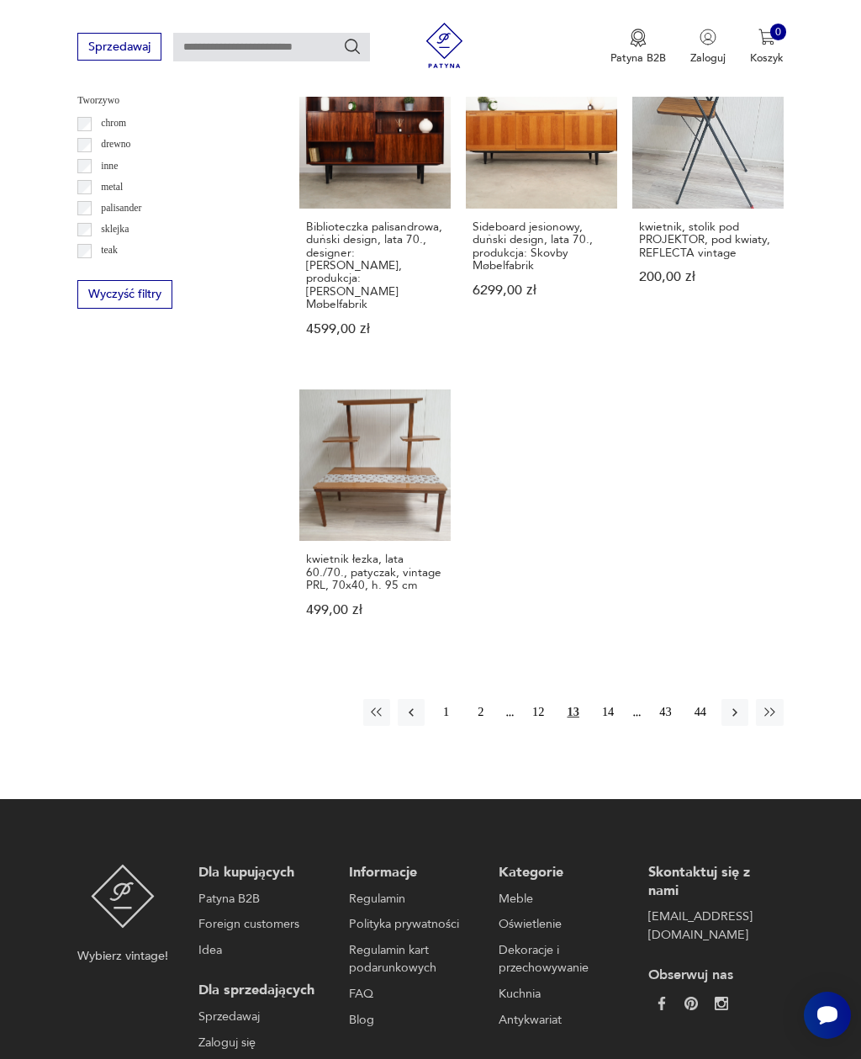
click at [732, 705] on icon "button" at bounding box center [734, 712] width 15 height 15
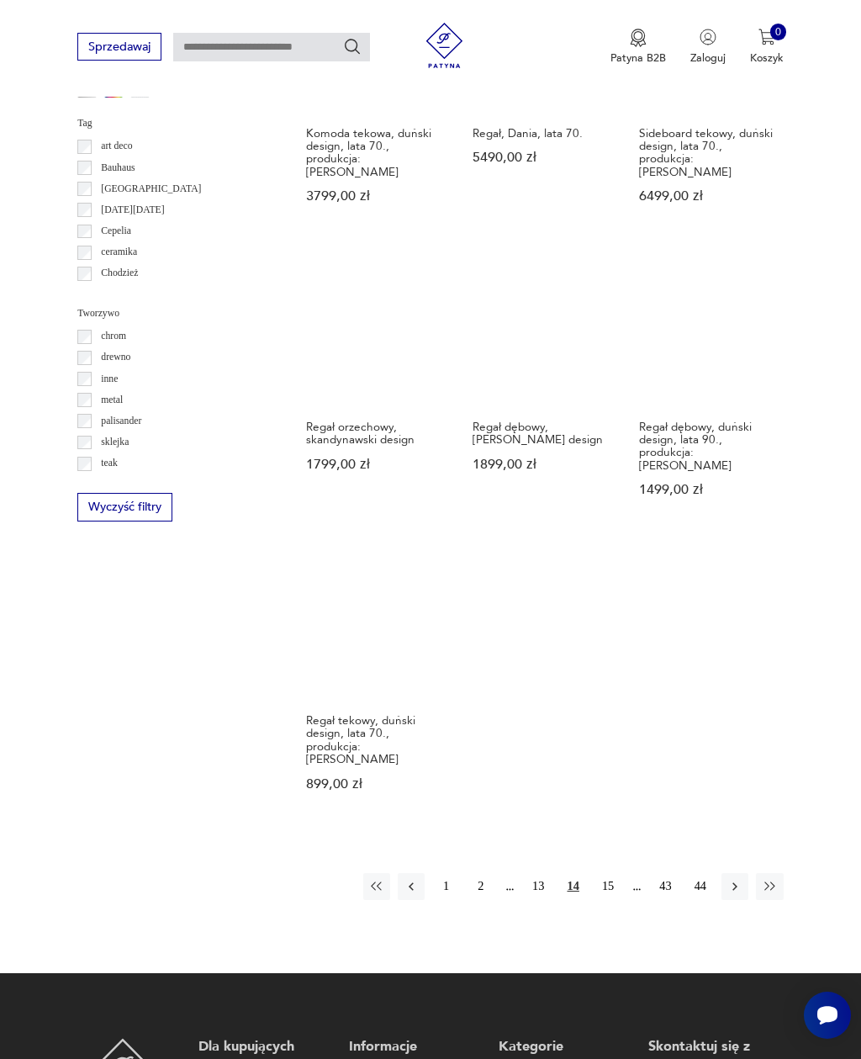
scroll to position [1754, 0]
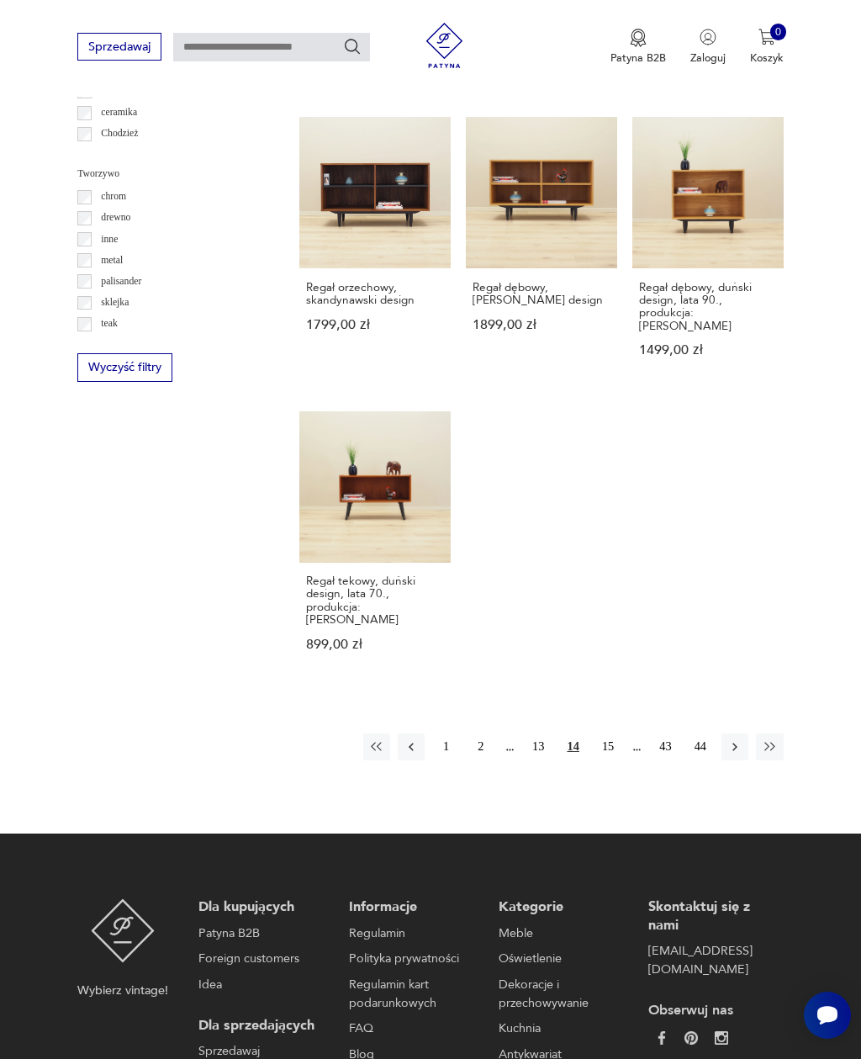
click at [723, 733] on button "button" at bounding box center [734, 746] width 27 height 27
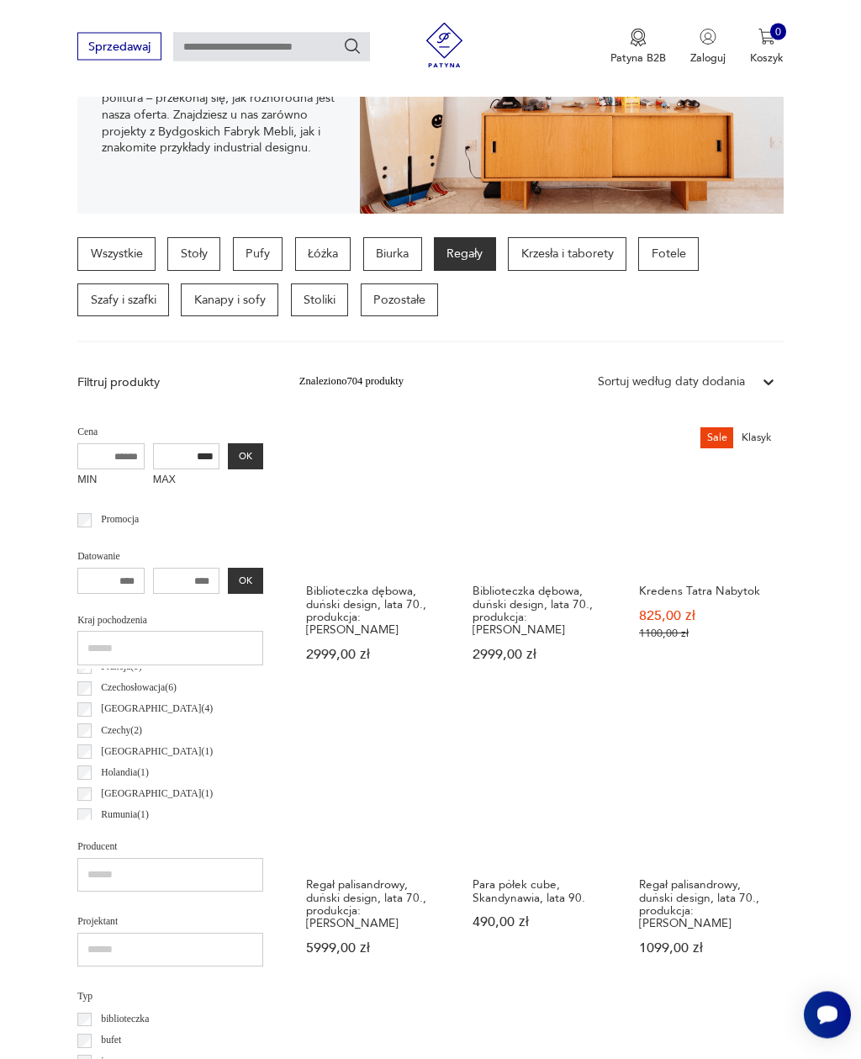
scroll to position [213, 0]
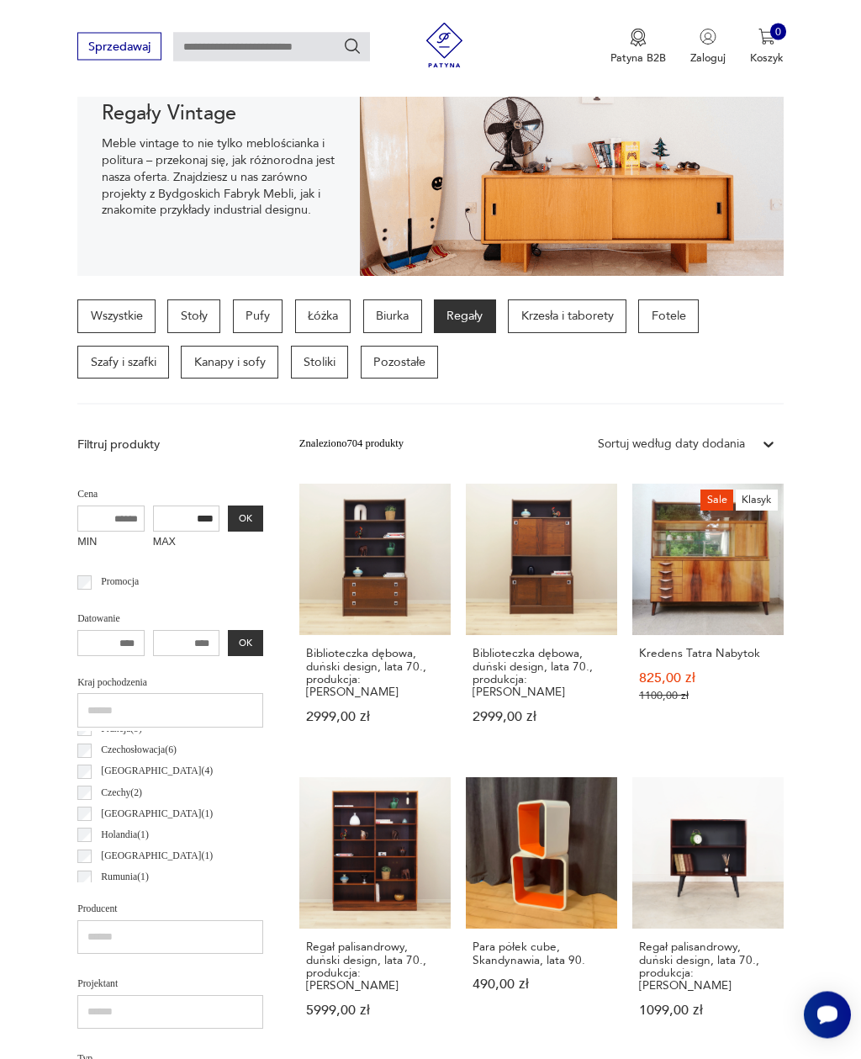
click at [202, 306] on p "Stoły" at bounding box center [193, 317] width 53 height 34
